Goal: Use online tool/utility: Utilize a website feature to perform a specific function

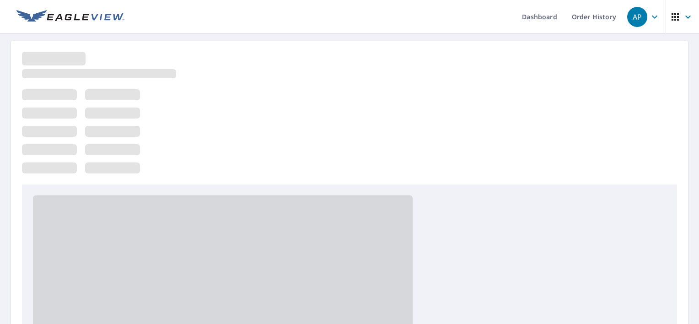
click at [212, 115] on div at bounding box center [349, 118] width 655 height 133
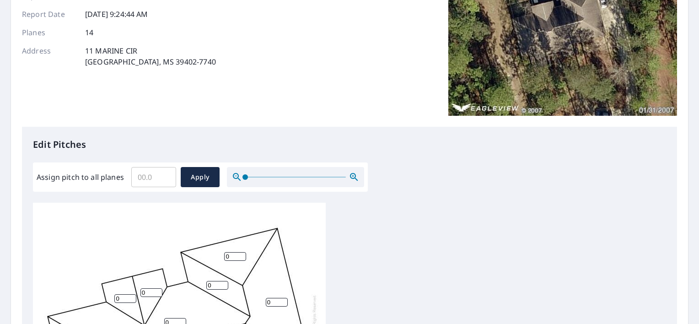
scroll to position [134, 0]
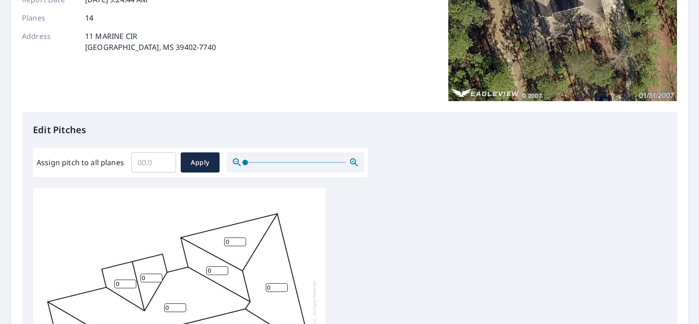
click at [161, 159] on input "Assign pitch to all planes" at bounding box center [153, 163] width 45 height 26
type input "7"
click at [213, 168] on button "Apply" at bounding box center [200, 162] width 39 height 20
type input "7"
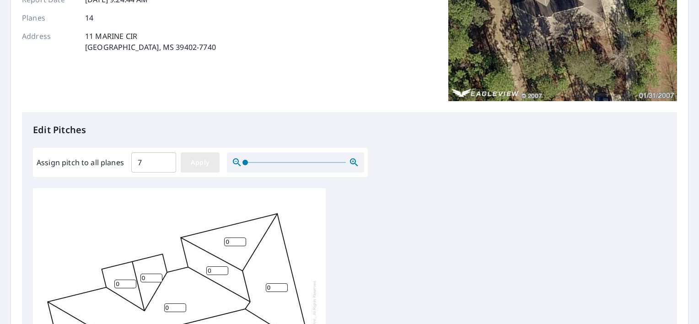
type input "7"
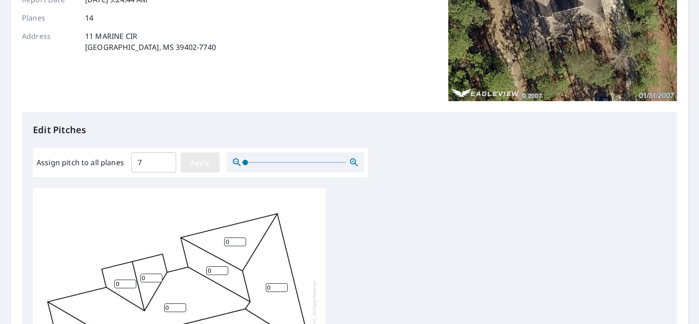
type input "7"
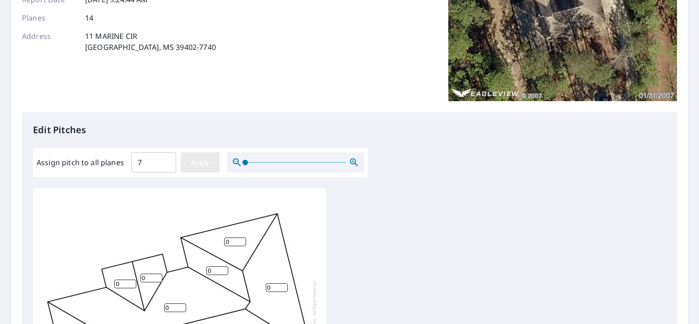
type input "7"
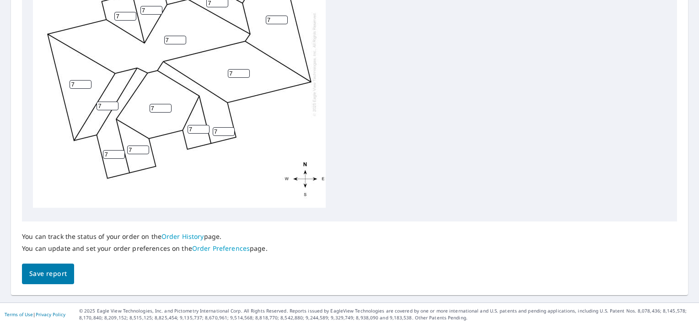
scroll to position [400, 0]
click at [56, 267] on span "Save report" at bounding box center [48, 272] width 38 height 11
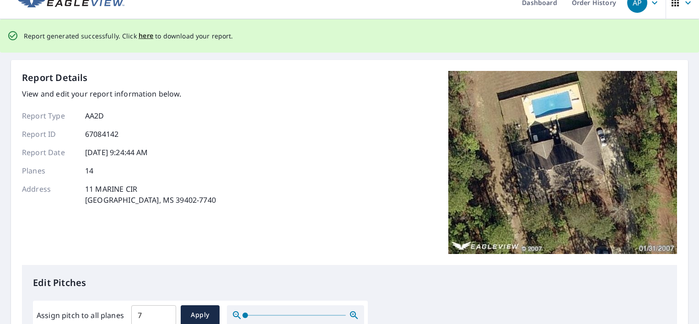
scroll to position [0, 0]
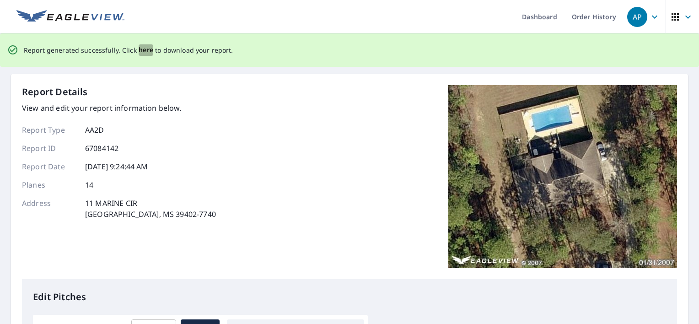
click at [141, 51] on span "here" at bounding box center [146, 49] width 15 height 11
